Goal: Navigation & Orientation: Find specific page/section

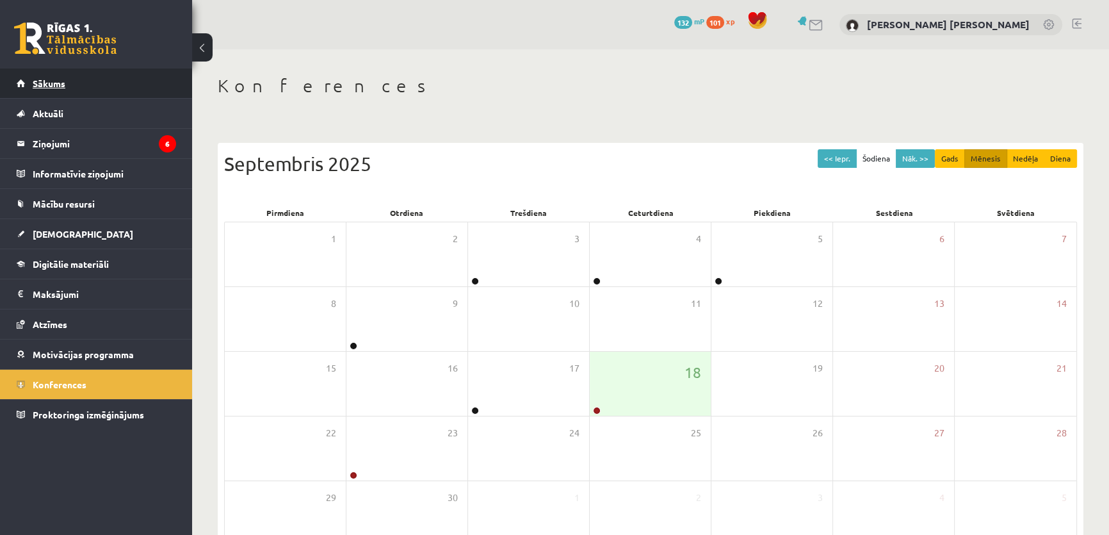
click at [53, 88] on link "Sākums" at bounding box center [96, 83] width 159 height 29
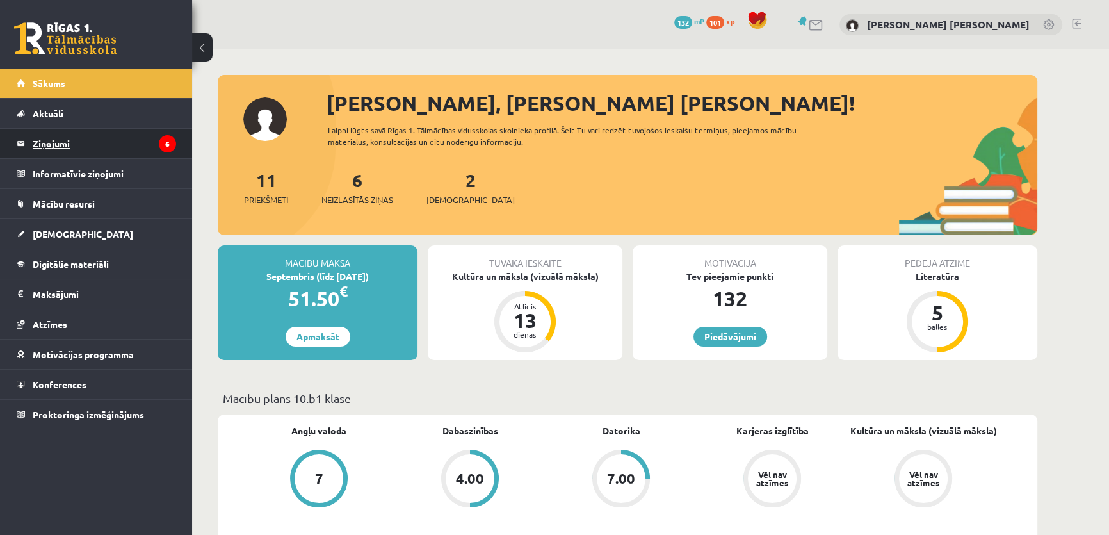
click at [111, 136] on legend "Ziņojumi 6" at bounding box center [104, 143] width 143 height 29
